Goal: Information Seeking & Learning: Learn about a topic

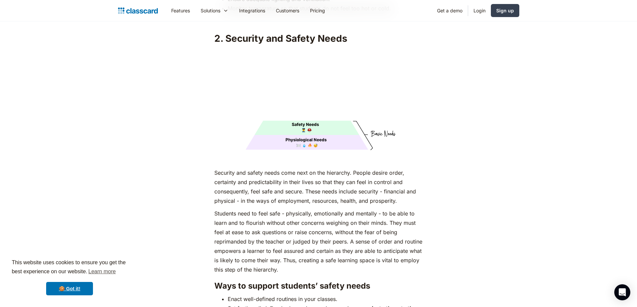
scroll to position [1171, 0]
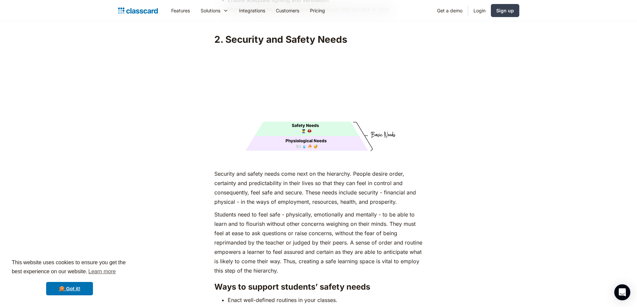
click at [419, 169] on p "Security and safety needs come next on the hierarchy. People desire order, cert…" at bounding box center [318, 187] width 208 height 37
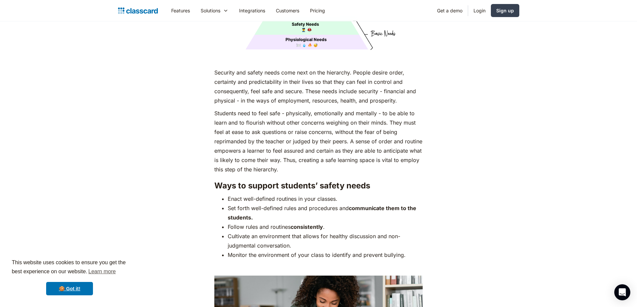
scroll to position [1272, 0]
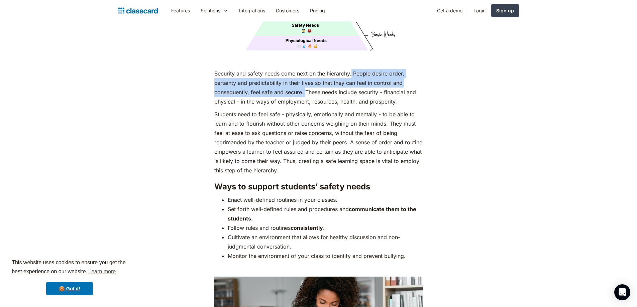
drag, startPoint x: 352, startPoint y: 62, endPoint x: 305, endPoint y: 82, distance: 51.0
click at [305, 82] on p "Security and safety needs come next on the hierarchy. People desire order, cert…" at bounding box center [318, 87] width 208 height 37
copy p "People desire order, certainty and predictability in their lives so that they c…"
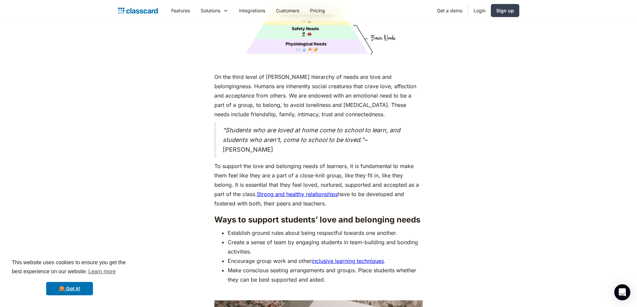
scroll to position [1807, 0]
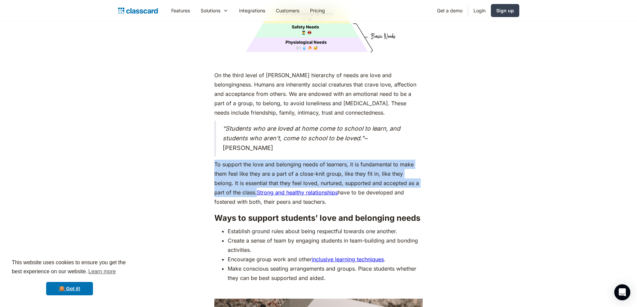
drag, startPoint x: 214, startPoint y: 154, endPoint x: 239, endPoint y: 181, distance: 36.5
click at [239, 181] on p "To support the love and belonging needs of learners, it is fundamental to make …" at bounding box center [318, 183] width 208 height 47
copy p "To support the love and belonging needs of learners, it is fundamental to make …"
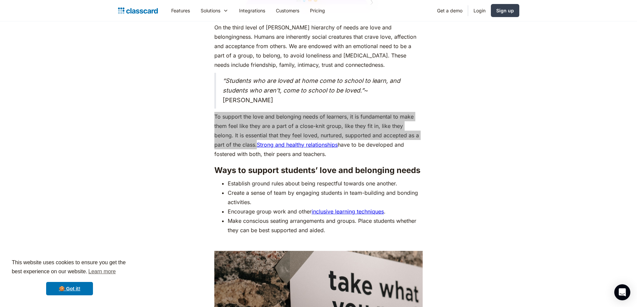
scroll to position [1874, 0]
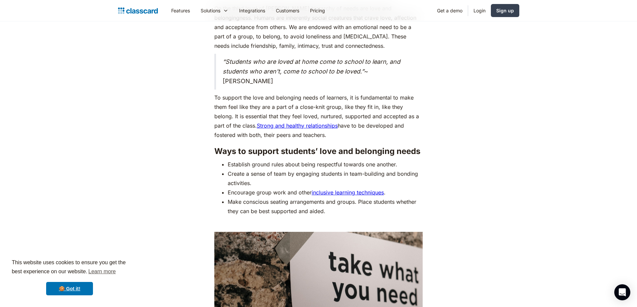
click at [493, 130] on div "As humans, we are driven by an innate desire to achieve more, to surpass not ju…" at bounding box center [319, 8] width 408 height 2987
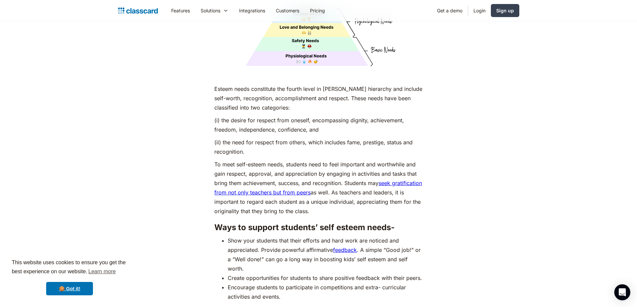
scroll to position [2342, 0]
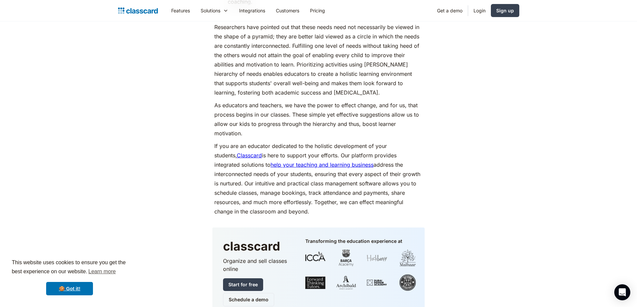
scroll to position [3145, 0]
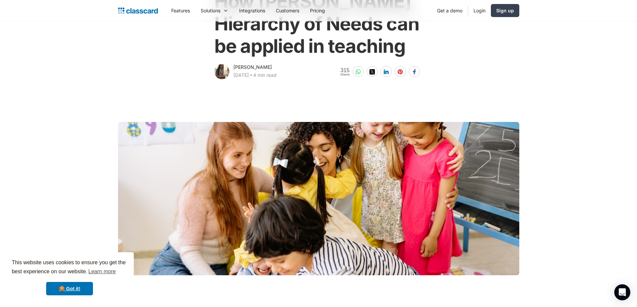
scroll to position [67, 0]
